Goal: Communication & Community: Answer question/provide support

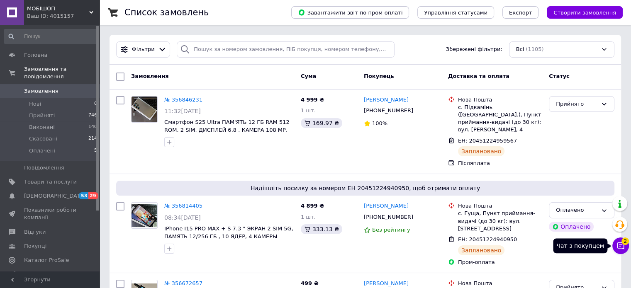
click at [622, 247] on icon at bounding box center [621, 246] width 8 height 8
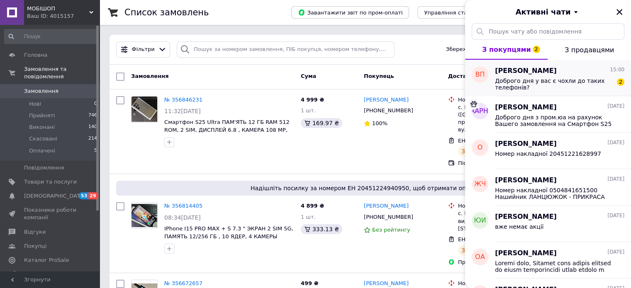
click at [519, 85] on span "Доброго дня у вас є чохли до таких телефонів?" at bounding box center [554, 84] width 118 height 13
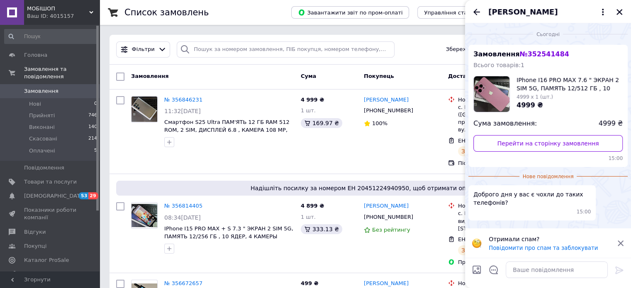
click at [622, 241] on icon at bounding box center [620, 243] width 7 height 7
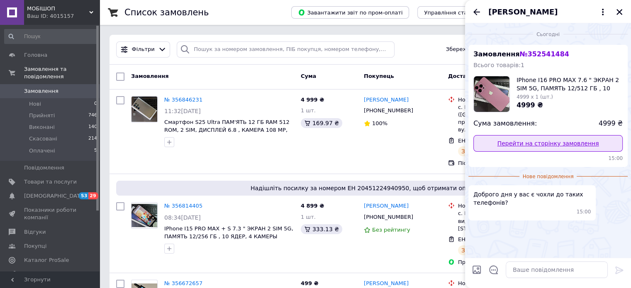
click at [544, 146] on link "Перейти на сторінку замовлення" at bounding box center [547, 143] width 149 height 17
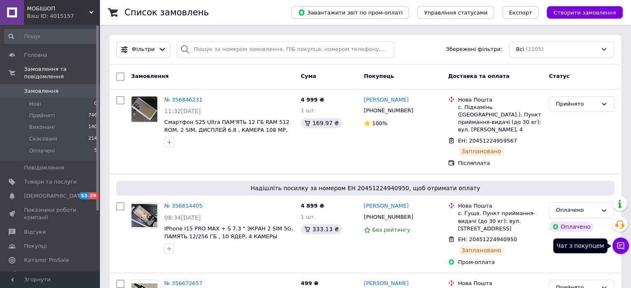
click at [619, 240] on button "Чат з покупцем" at bounding box center [620, 246] width 17 height 17
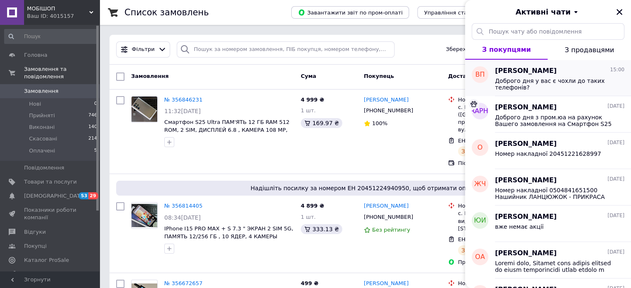
click at [537, 81] on span "Доброго дня у вас є чохли до таких телефонів?" at bounding box center [554, 84] width 118 height 13
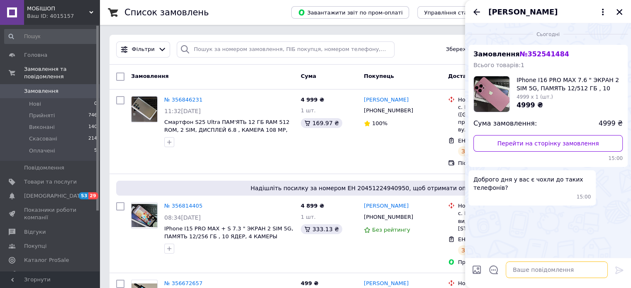
click at [527, 272] on textarea at bounding box center [557, 270] width 102 height 17
paste textarea "Номер накладної 20451225248699 Статус відправлення Заплановано Отримувач Томило…"
type textarea "Номер накладної 20451225248699 Статус відправлення Заплановано Отримувач Томило…"
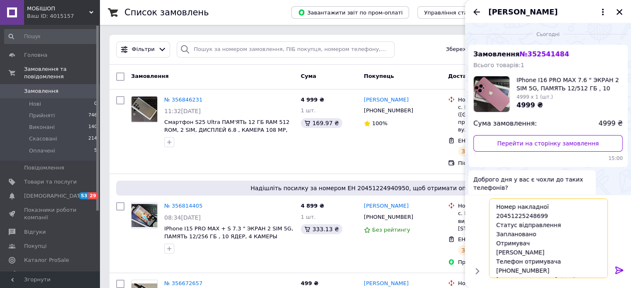
drag, startPoint x: 581, startPoint y: 272, endPoint x: 468, endPoint y: 184, distance: 142.4
click at [468, 184] on div "Сьогодні Замовлення № 352541484 Всього товарів: 1 IPhone I16 PRO МАХ 7.6 " ЭКРА…" at bounding box center [548, 155] width 166 height 265
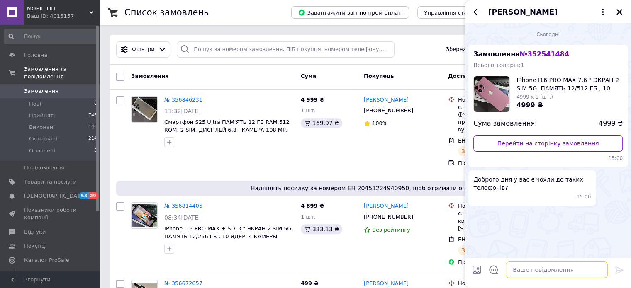
click at [555, 272] on textarea at bounding box center [557, 270] width 102 height 17
paste textarea "Також до цього телефону у нас є у продажу чохол силіконовий прозорий бампер — 1…"
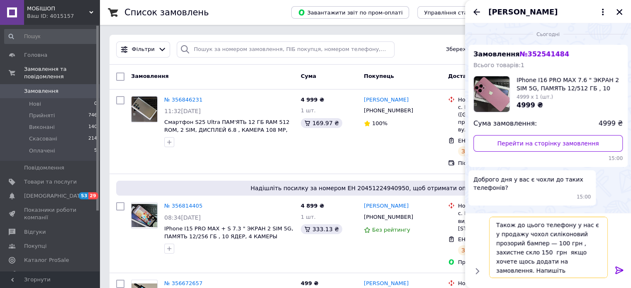
click at [531, 245] on textarea "Також до цього телефону у нас є у продажу чохол силіконовий прозорий бампер — 1…" at bounding box center [548, 247] width 119 height 61
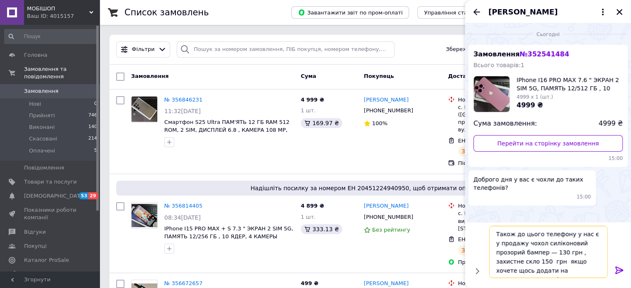
type textarea "Також до цього телефону у нас є у продажу чохол силіконовий прозорий бампер — 1…"
click at [616, 268] on icon at bounding box center [620, 271] width 10 height 10
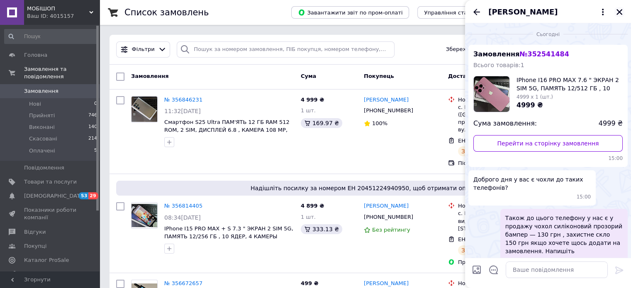
scroll to position [14, 0]
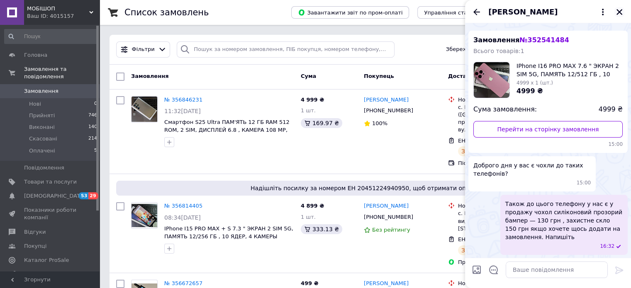
click at [622, 13] on icon "Закрити" at bounding box center [619, 11] width 7 height 7
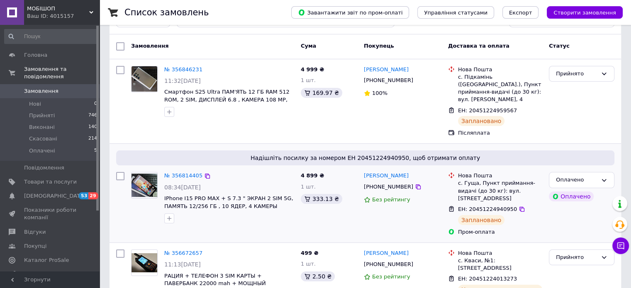
scroll to position [0, 0]
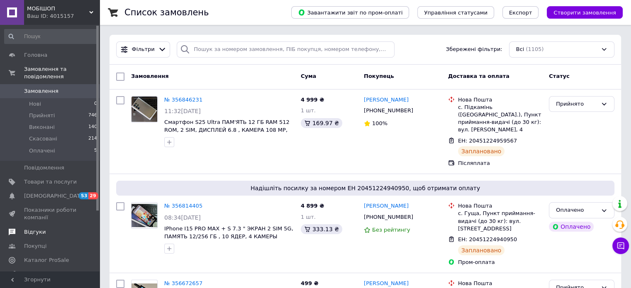
click at [39, 229] on span "Відгуки" at bounding box center [35, 232] width 22 height 7
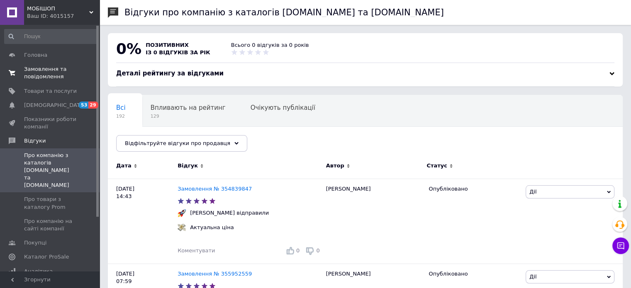
click at [34, 68] on span "Замовлення та повідомлення" at bounding box center [50, 73] width 53 height 15
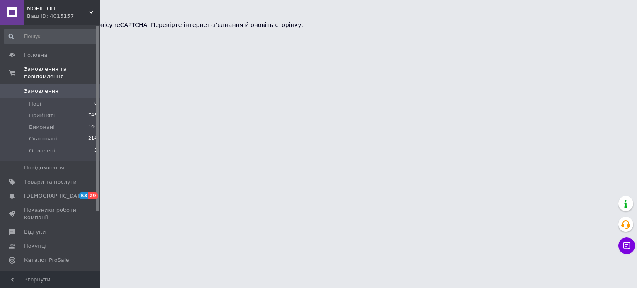
click at [35, 207] on span "Показники роботи компанії" at bounding box center [50, 214] width 53 height 15
